Goal: Information Seeking & Learning: Check status

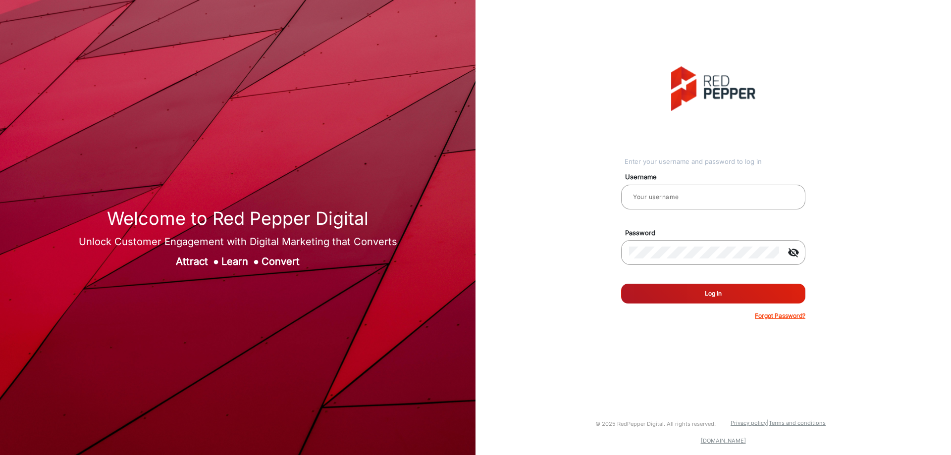
type input "[PERSON_NAME]"
click at [744, 296] on button "Log In" at bounding box center [713, 294] width 184 height 20
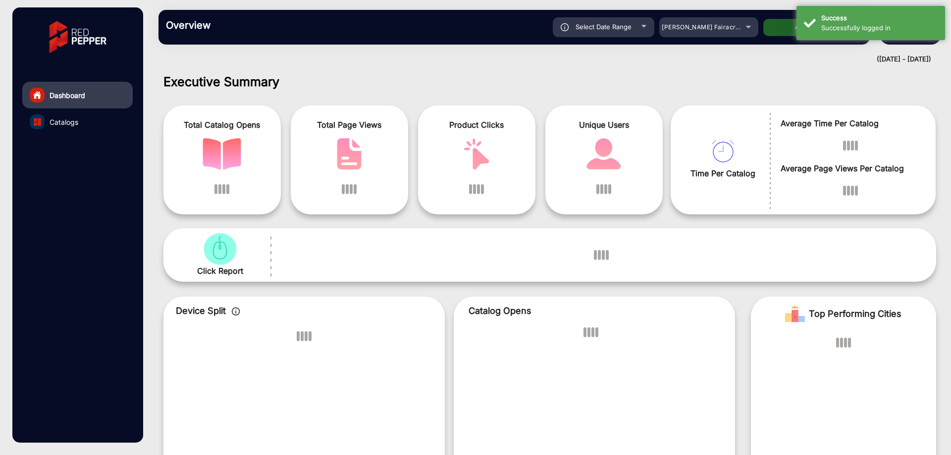
scroll to position [7, 0]
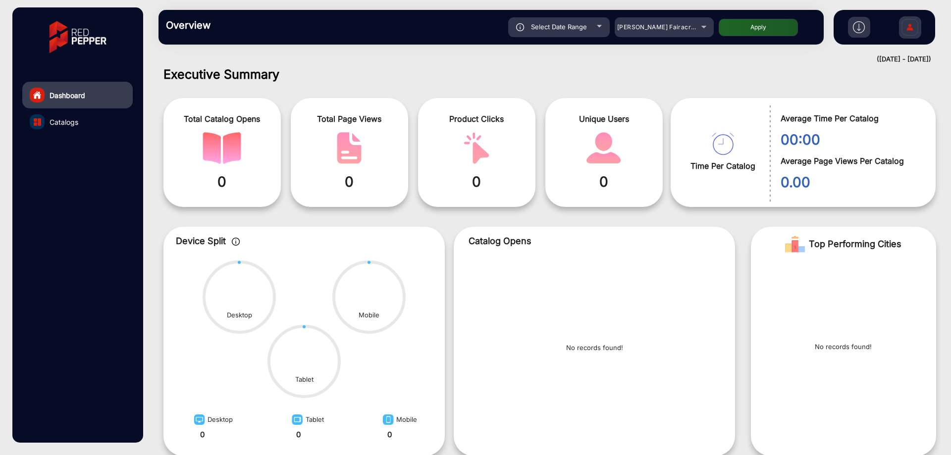
click at [914, 28] on img at bounding box center [909, 28] width 21 height 35
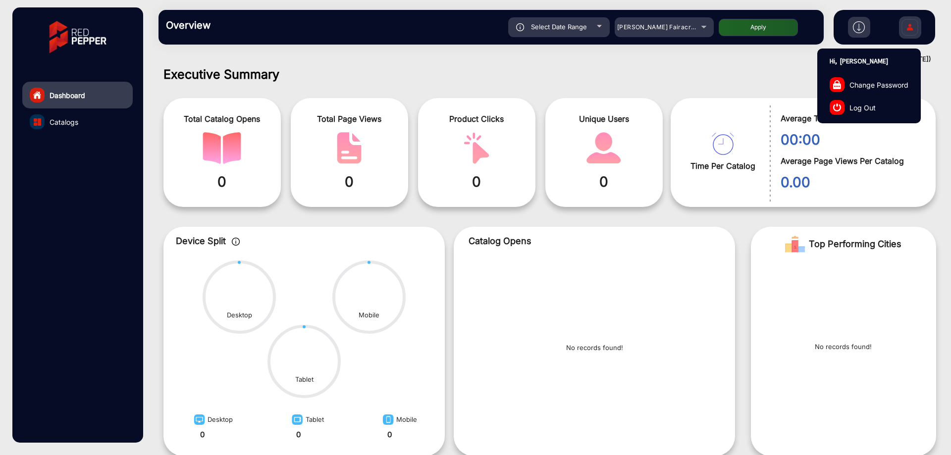
click at [864, 109] on span "Log Out" at bounding box center [862, 107] width 26 height 10
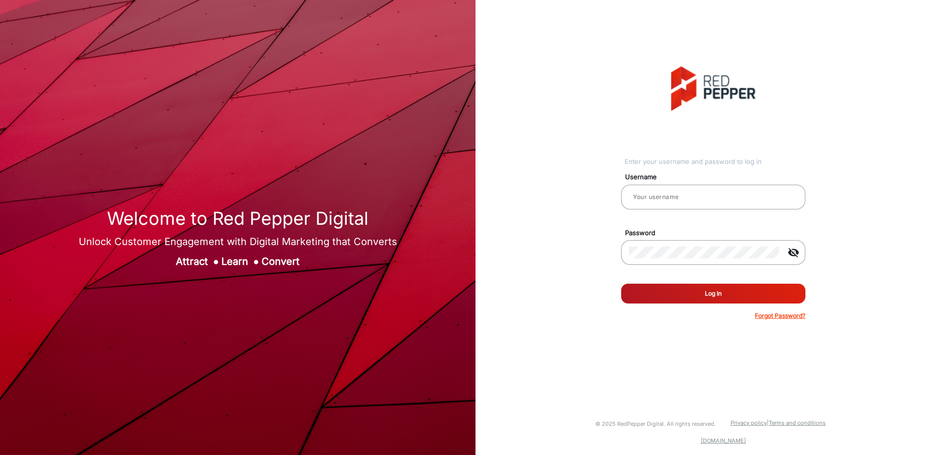
type input "[PERSON_NAME]"
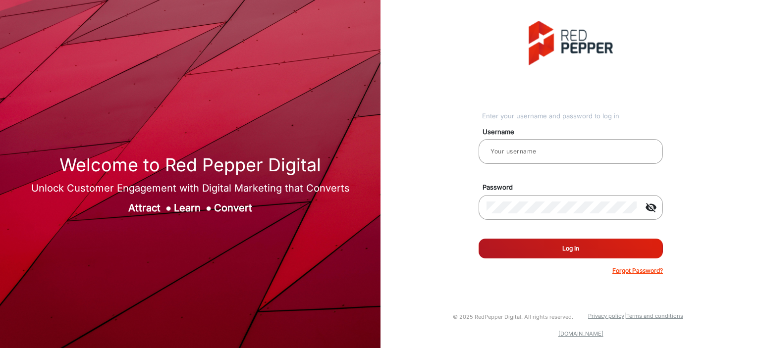
type input "[PERSON_NAME]"
click at [576, 247] on button "Log In" at bounding box center [570, 249] width 184 height 20
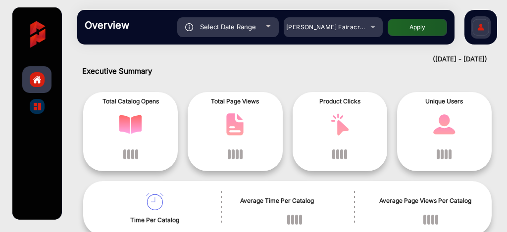
scroll to position [7, 0]
drag, startPoint x: 704, startPoint y: 0, endPoint x: 337, endPoint y: 82, distance: 376.0
click at [336, 80] on div "Total Catalog Opens Total Page Views Product Clicks Unique Users Time Per Catal…" at bounding box center [287, 160] width 425 height 161
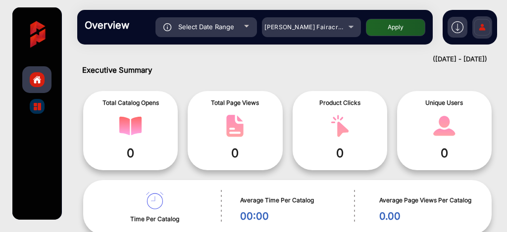
scroll to position [0, 0]
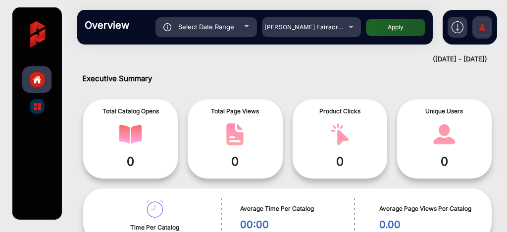
click at [331, 37] on div "Overview Reports Understand what makes your customers tick and learn how they a…" at bounding box center [255, 27] width 356 height 35
click at [330, 36] on mat-select "[PERSON_NAME] Fairacre Farms" at bounding box center [311, 27] width 99 height 20
click at [330, 33] on mat-select "[PERSON_NAME] Fairacre Farms" at bounding box center [311, 27] width 99 height 20
click at [329, 33] on mat-select "[PERSON_NAME] Fairacre Farms" at bounding box center [311, 27] width 99 height 20
click at [334, 27] on span "[PERSON_NAME] Fairacre Farms" at bounding box center [313, 26] width 98 height 7
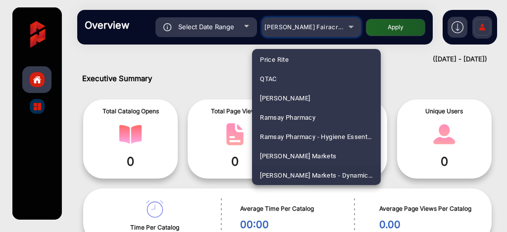
scroll to position [2379, 0]
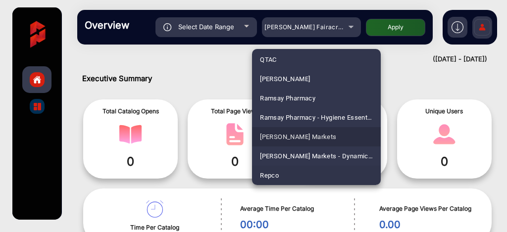
click at [334, 129] on mat-option "Redner's Markets" at bounding box center [316, 136] width 129 height 19
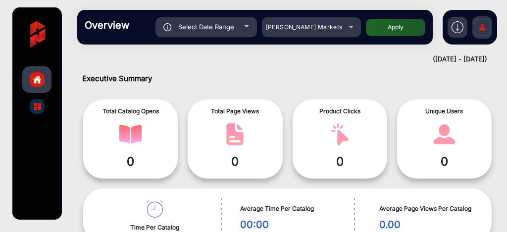
click at [390, 32] on button "Apply" at bounding box center [395, 27] width 59 height 17
type input "[DATE]"
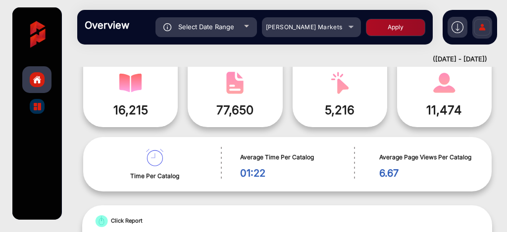
scroll to position [0, 0]
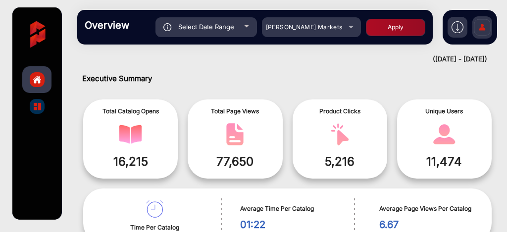
click at [39, 103] on img "catalog" at bounding box center [37, 106] width 7 height 7
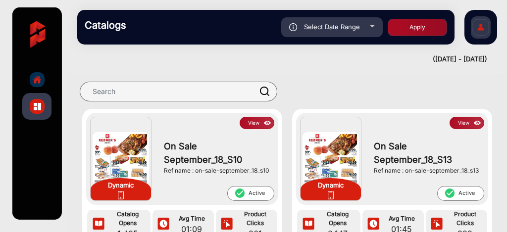
click at [257, 125] on button "View" at bounding box center [257, 123] width 35 height 12
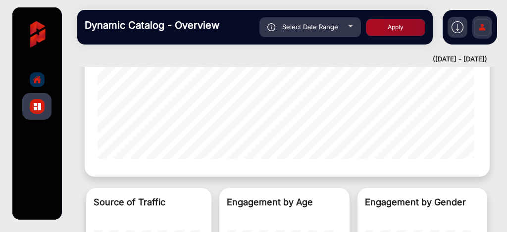
scroll to position [701, 0]
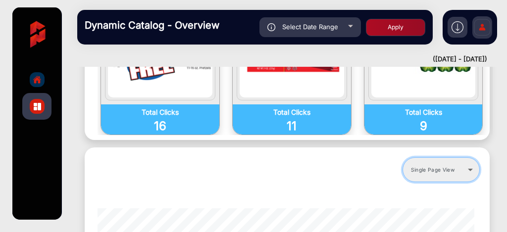
click at [460, 167] on mat-select "Single Page View" at bounding box center [441, 169] width 77 height 25
click at [466, 164] on icon at bounding box center [471, 170] width 12 height 12
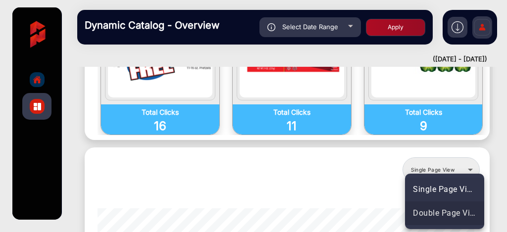
click at [449, 212] on span "Double Page View" at bounding box center [444, 214] width 63 height 12
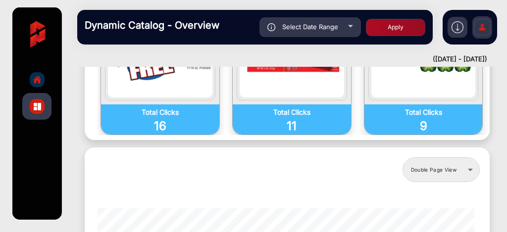
click at [476, 161] on div "Double Page View" at bounding box center [287, 170] width 395 height 35
click at [468, 169] on icon at bounding box center [470, 170] width 5 height 2
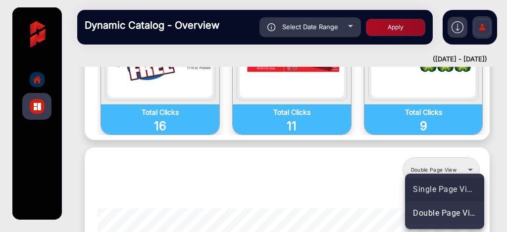
click at [440, 192] on span "Single Page View" at bounding box center [444, 190] width 63 height 12
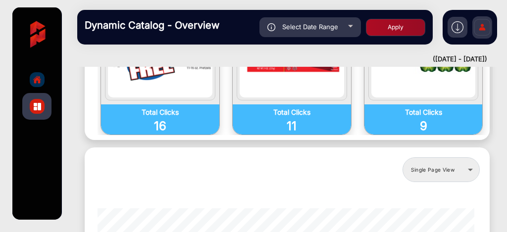
click at [453, 26] on img at bounding box center [458, 27] width 12 height 12
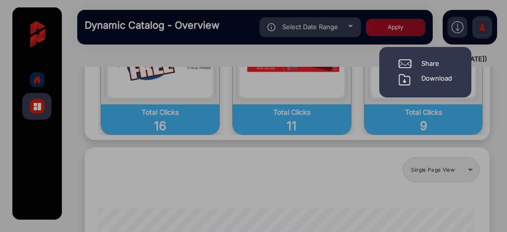
click at [453, 26] on div at bounding box center [253, 116] width 507 height 232
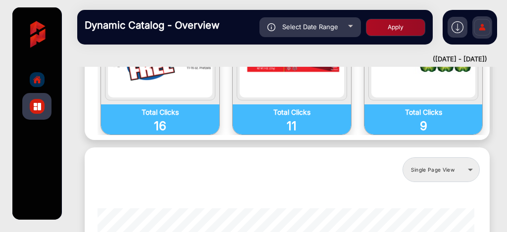
click at [451, 26] on div at bounding box center [458, 27] width 20 height 21
click at [455, 31] on img at bounding box center [458, 27] width 12 height 12
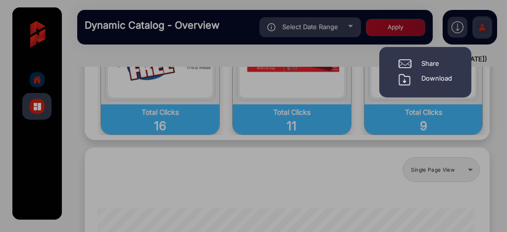
click at [443, 61] on div "Share" at bounding box center [425, 64] width 68 height 10
click at [438, 62] on div "Share" at bounding box center [430, 64] width 18 height 10
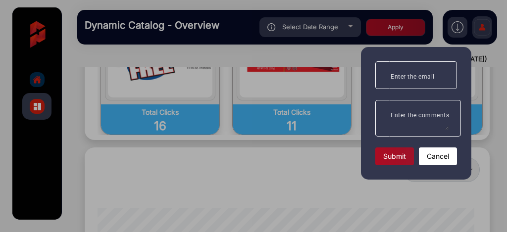
click at [482, 55] on div at bounding box center [253, 116] width 507 height 232
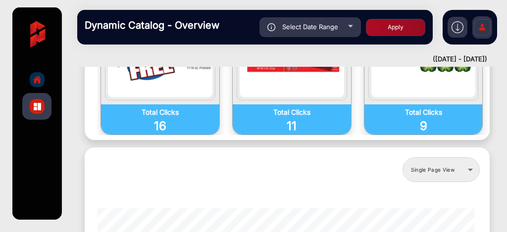
click at [490, 28] on img at bounding box center [482, 28] width 21 height 35
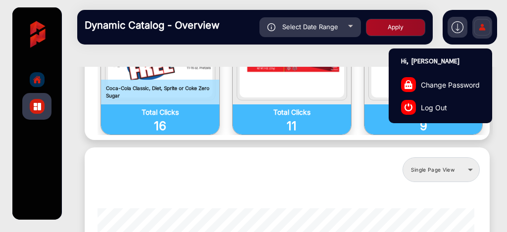
click at [201, 159] on div "Single Page View" at bounding box center [287, 170] width 395 height 35
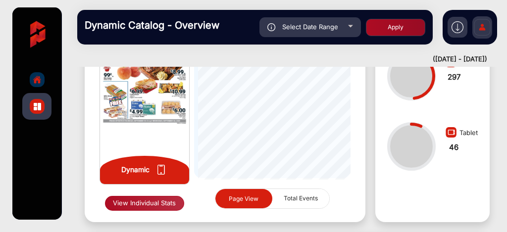
scroll to position [165, 0]
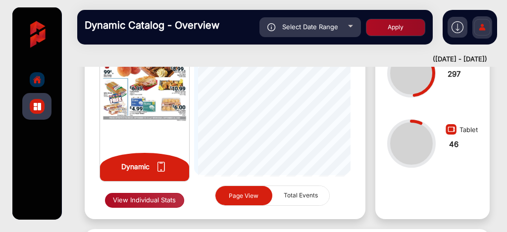
click at [144, 204] on button "View Individual Stats" at bounding box center [144, 200] width 79 height 15
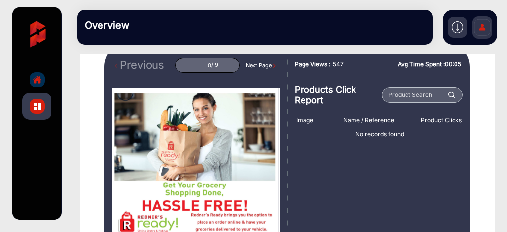
scroll to position [33, 0]
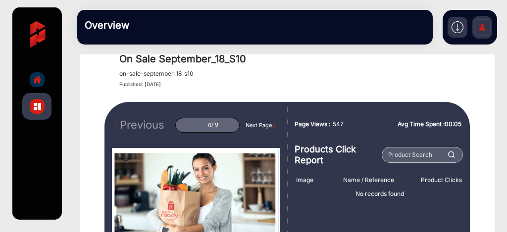
click at [251, 127] on div "Next Page" at bounding box center [261, 125] width 31 height 8
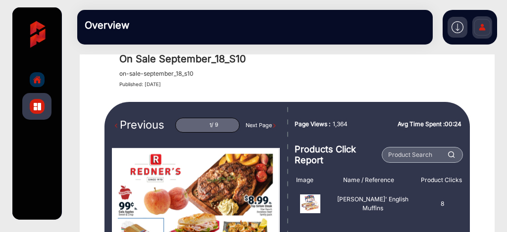
click at [253, 127] on div "Next Page" at bounding box center [261, 125] width 31 height 8
type input "2"
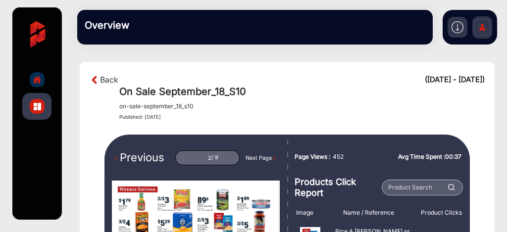
click at [44, 79] on div at bounding box center [37, 79] width 15 height 15
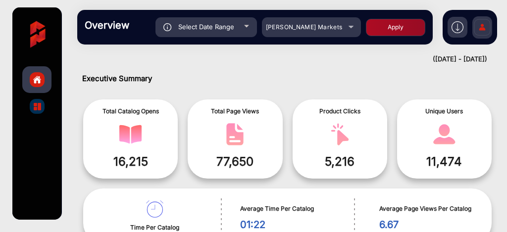
scroll to position [7, 0]
